Goal: Information Seeking & Learning: Compare options

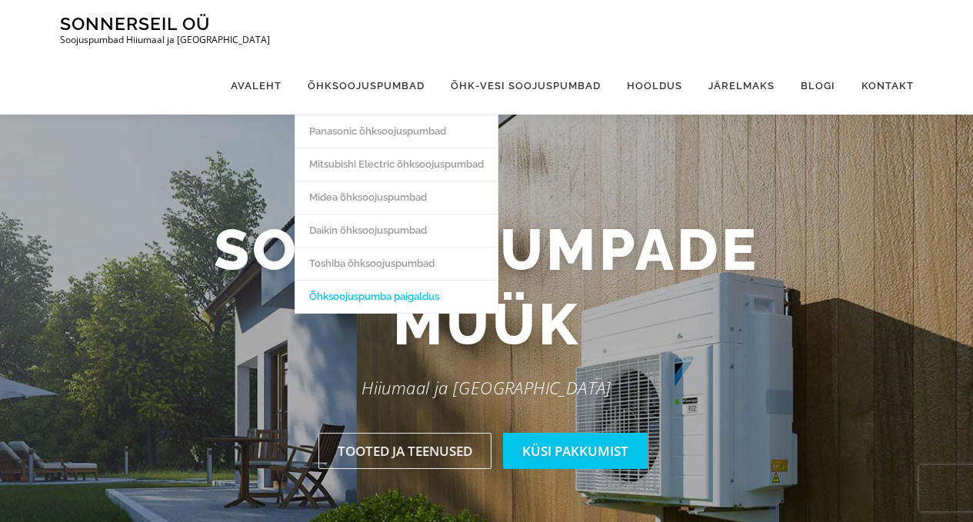
click at [381, 280] on link "Õhksoojuspumba paigaldus" at bounding box center [396, 296] width 202 height 33
click at [363, 181] on link "Midea õhksoojuspumbad" at bounding box center [396, 197] width 202 height 33
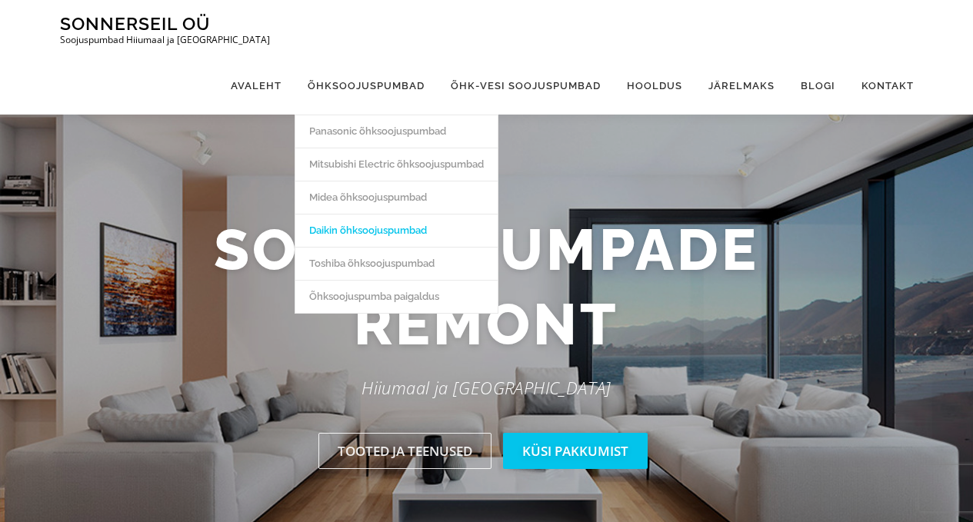
click at [364, 214] on link "Daikin õhksoojuspumbad" at bounding box center [396, 230] width 202 height 33
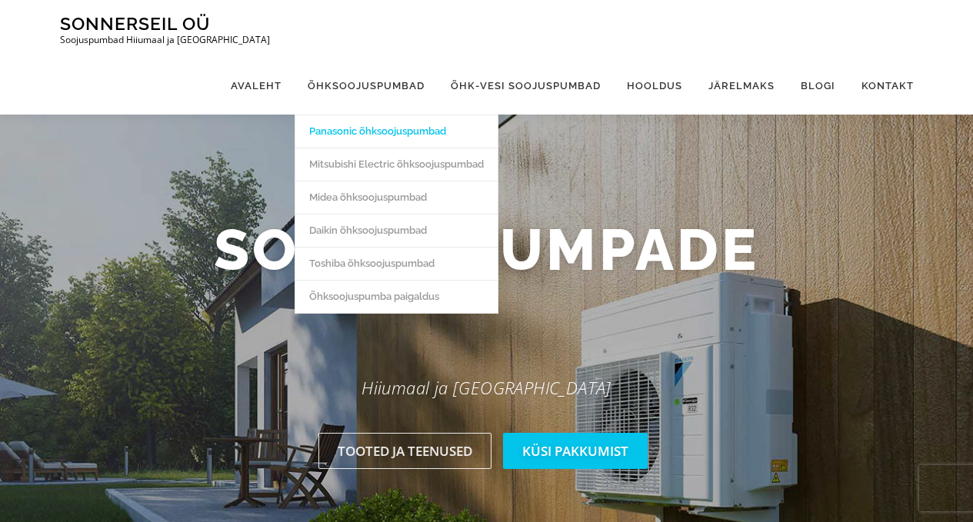
click at [373, 115] on link "Panasonic õhksoojuspumbad" at bounding box center [396, 131] width 202 height 33
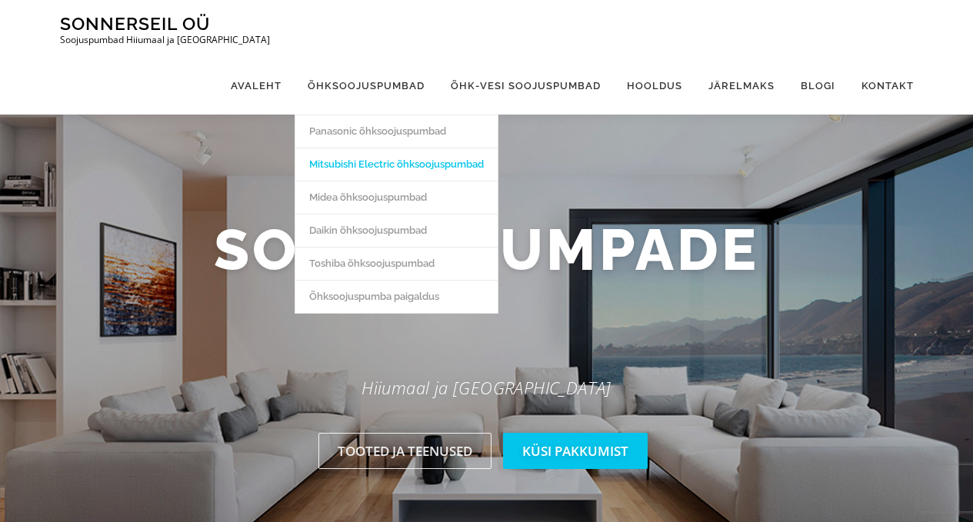
click at [357, 148] on link "Mitsubishi Electric õhksoojuspumbad" at bounding box center [396, 164] width 202 height 33
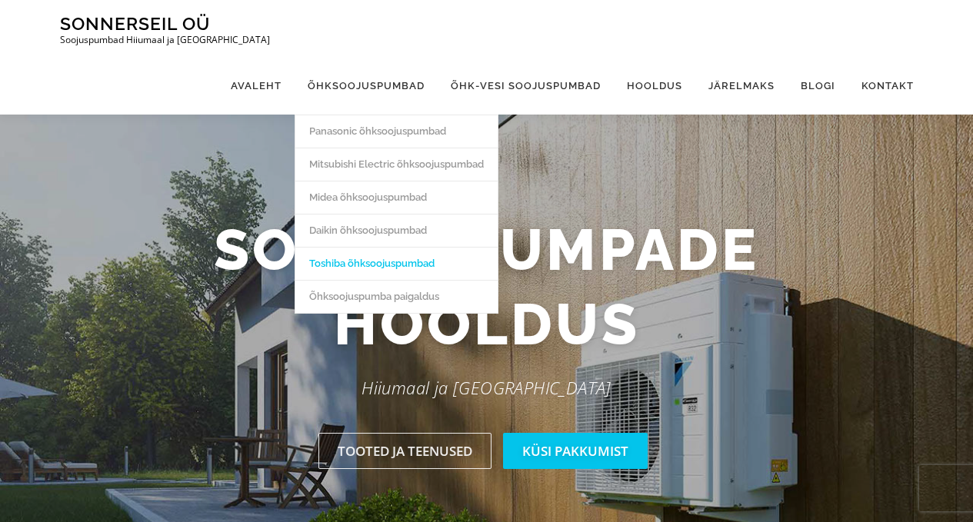
click at [367, 247] on link "Toshiba õhksoojuspumbad" at bounding box center [396, 263] width 202 height 33
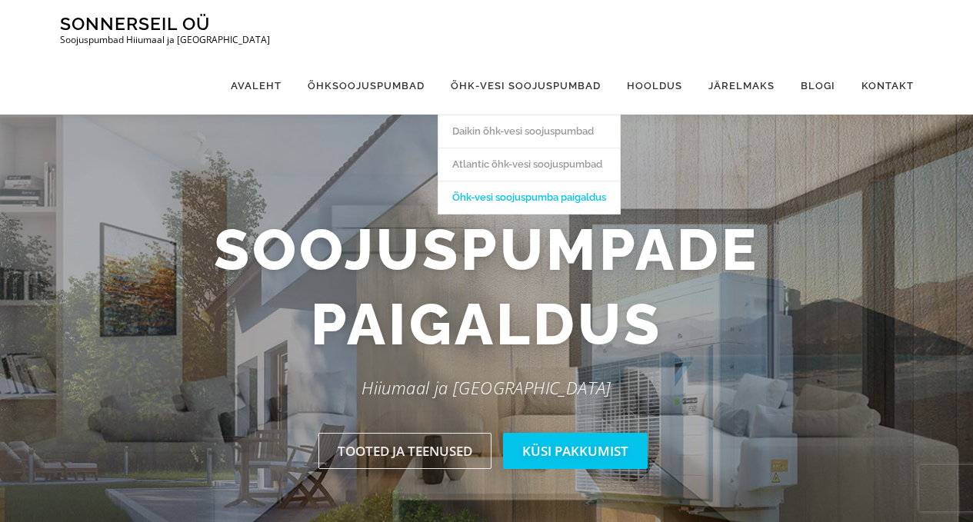
click at [508, 181] on link "Õhk-vesi soojuspumba paigaldus" at bounding box center [528, 197] width 181 height 33
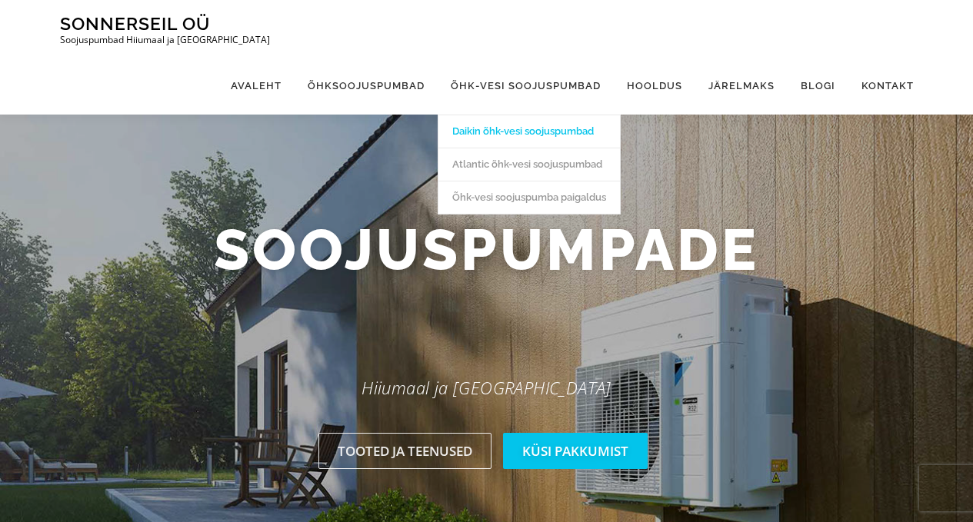
click at [507, 115] on link "Daikin õhk-vesi soojuspumbad" at bounding box center [528, 131] width 181 height 33
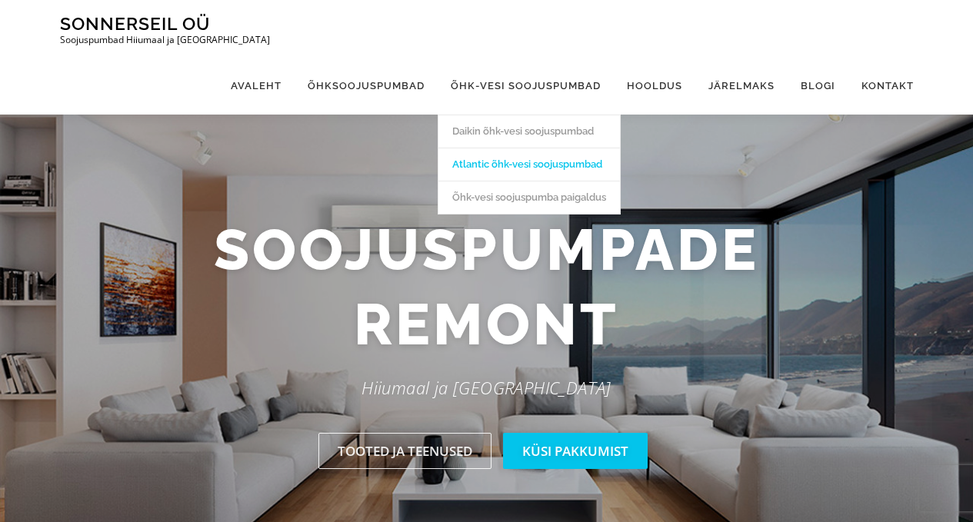
click at [510, 148] on link "Atlantic õhk-vesi soojuspumbad" at bounding box center [528, 164] width 181 height 33
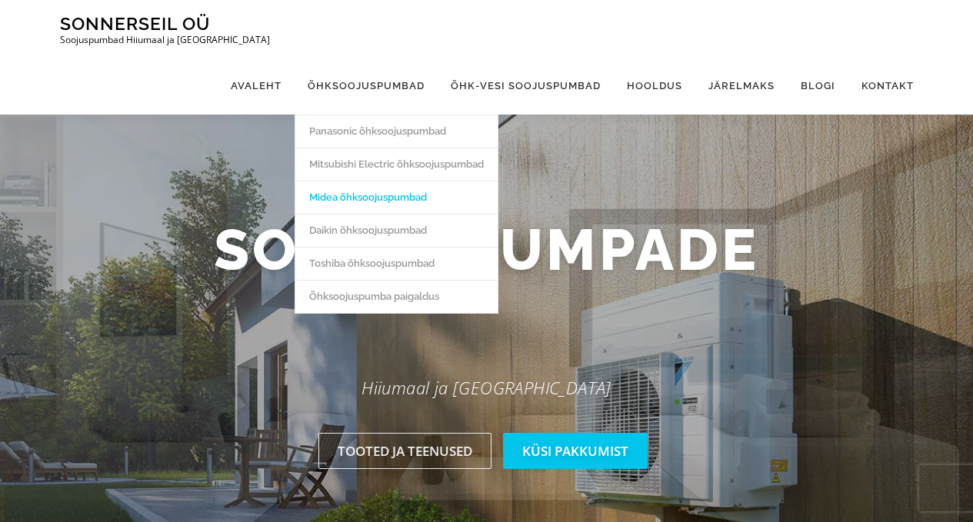
click at [365, 181] on link "Midea õhksoojuspumbad" at bounding box center [396, 197] width 202 height 33
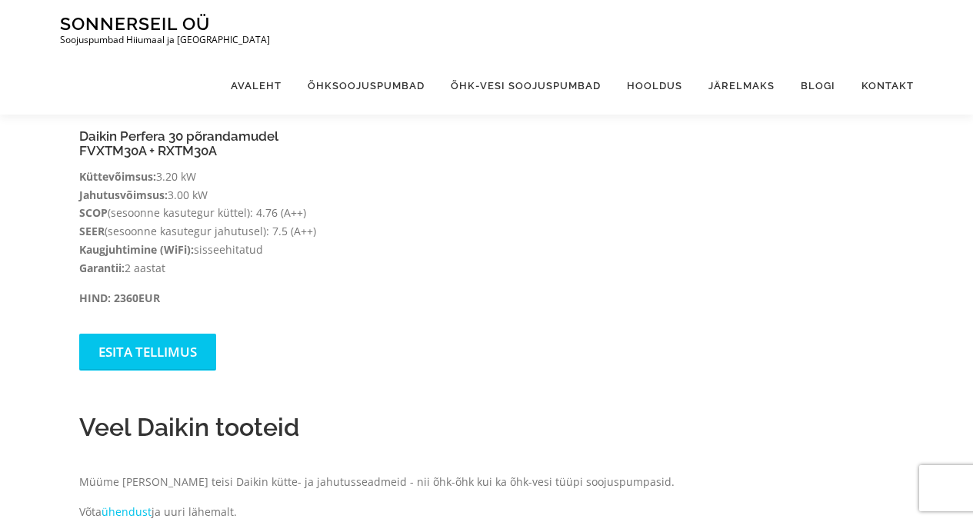
scroll to position [1684, 0]
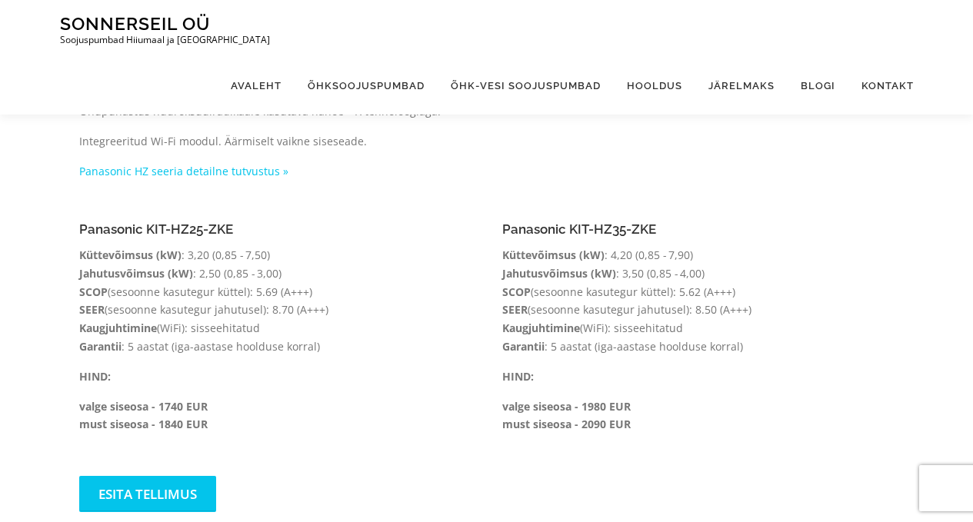
scroll to position [1075, 0]
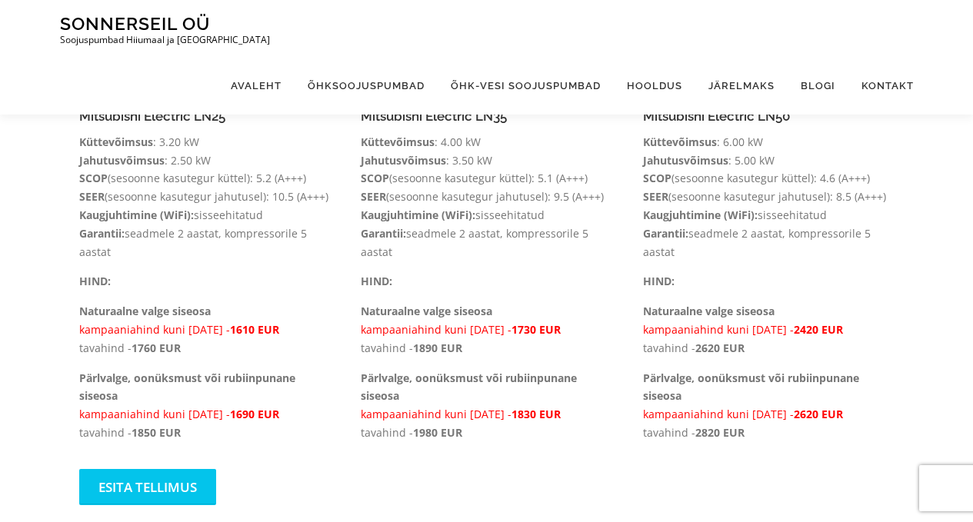
scroll to position [447, 0]
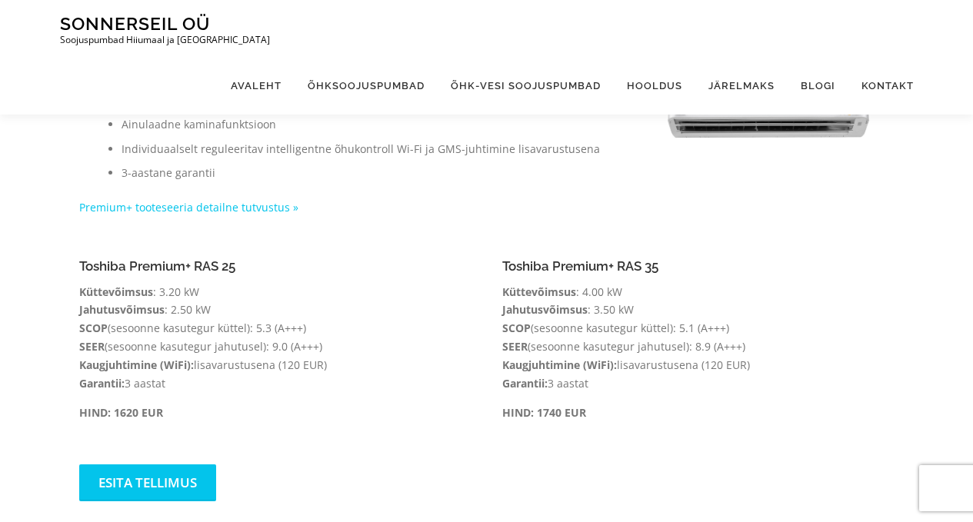
scroll to position [301, 0]
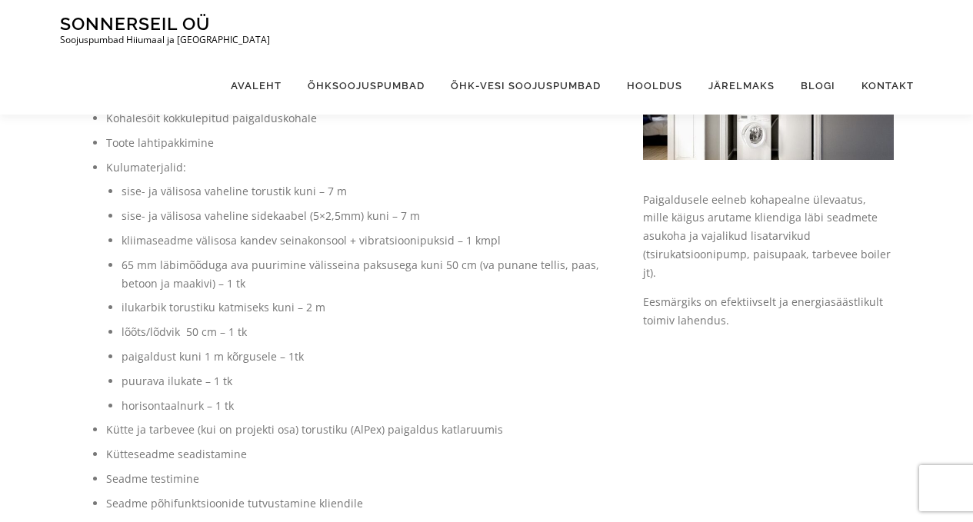
scroll to position [126, 0]
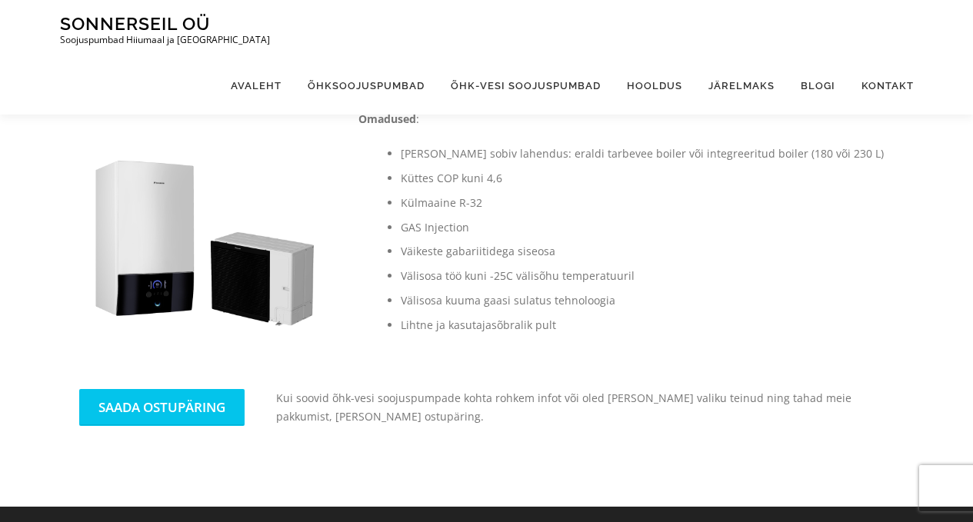
scroll to position [590, 0]
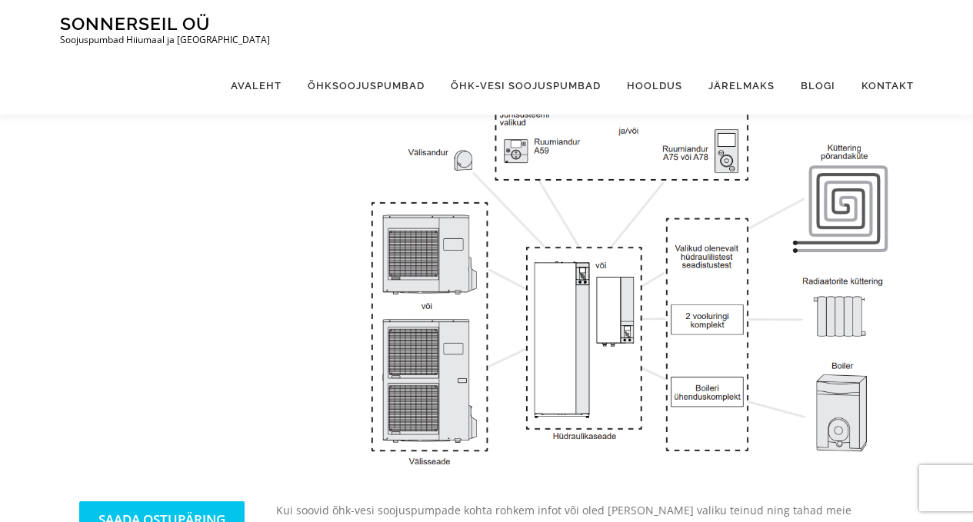
scroll to position [107, 0]
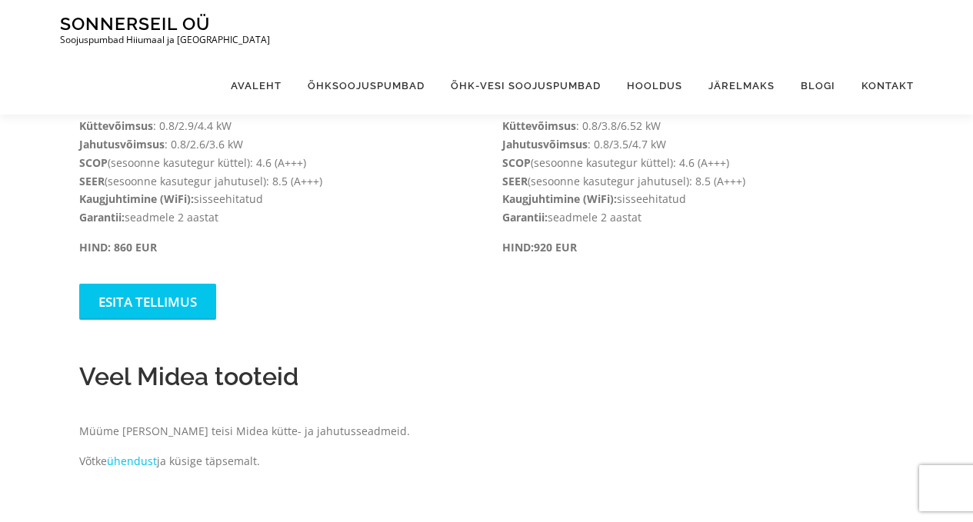
scroll to position [1171, 0]
